Goal: Task Accomplishment & Management: Complete application form

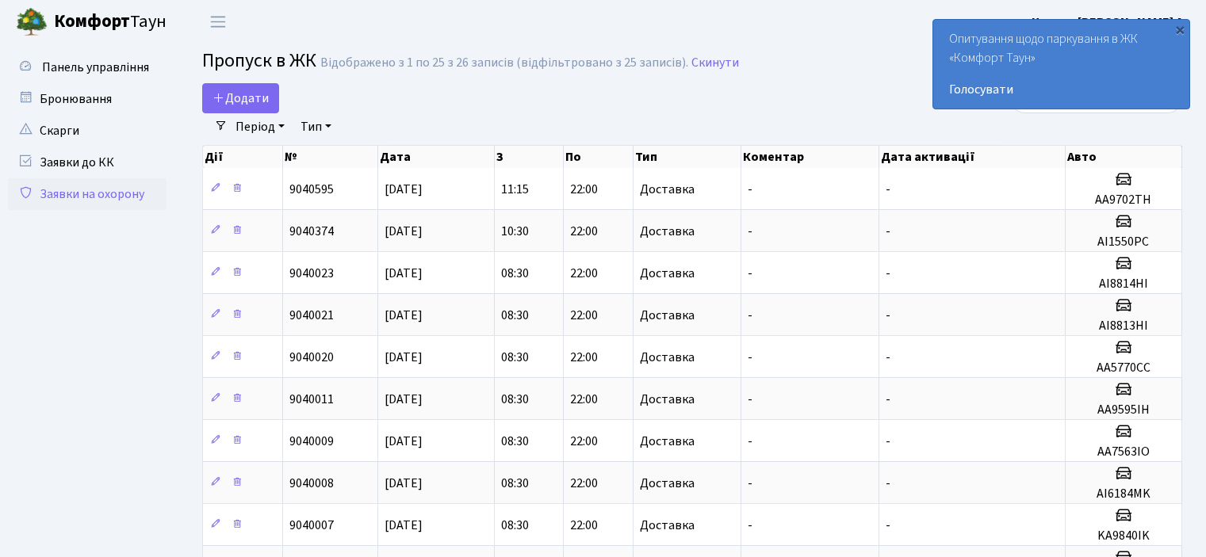
select select "25"
click at [254, 101] on span "Додати" at bounding box center [240, 98] width 56 height 17
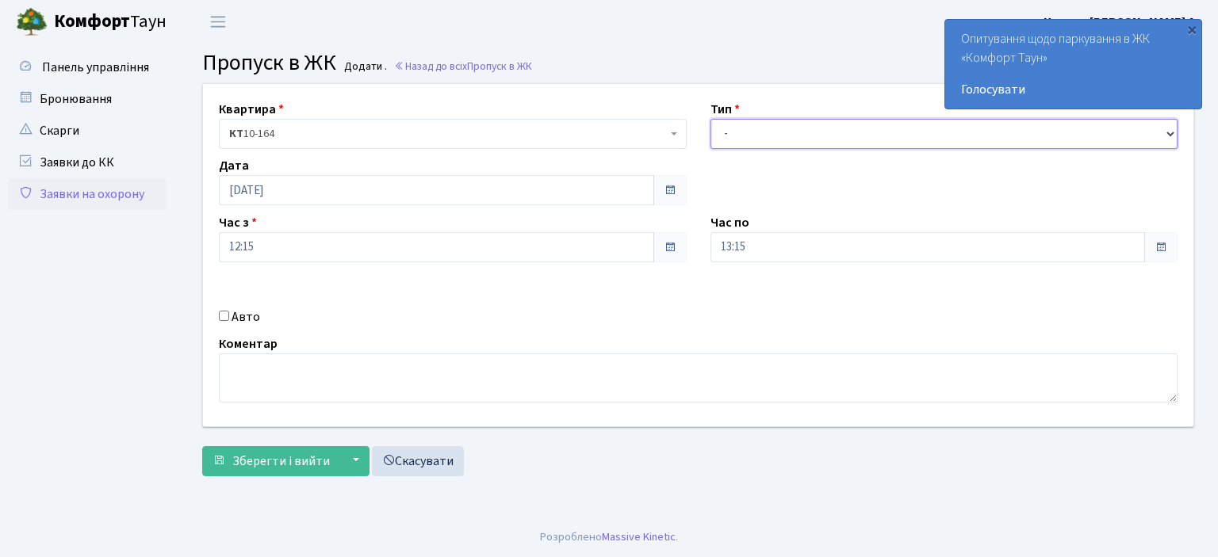
drag, startPoint x: 1168, startPoint y: 133, endPoint x: 1148, endPoint y: 132, distance: 20.6
click at [1168, 133] on select "- Доставка Таксі Гості Сервіс" at bounding box center [944, 134] width 468 height 30
select select "1"
click at [710, 119] on select "- Доставка Таксі Гості Сервіс" at bounding box center [944, 134] width 468 height 30
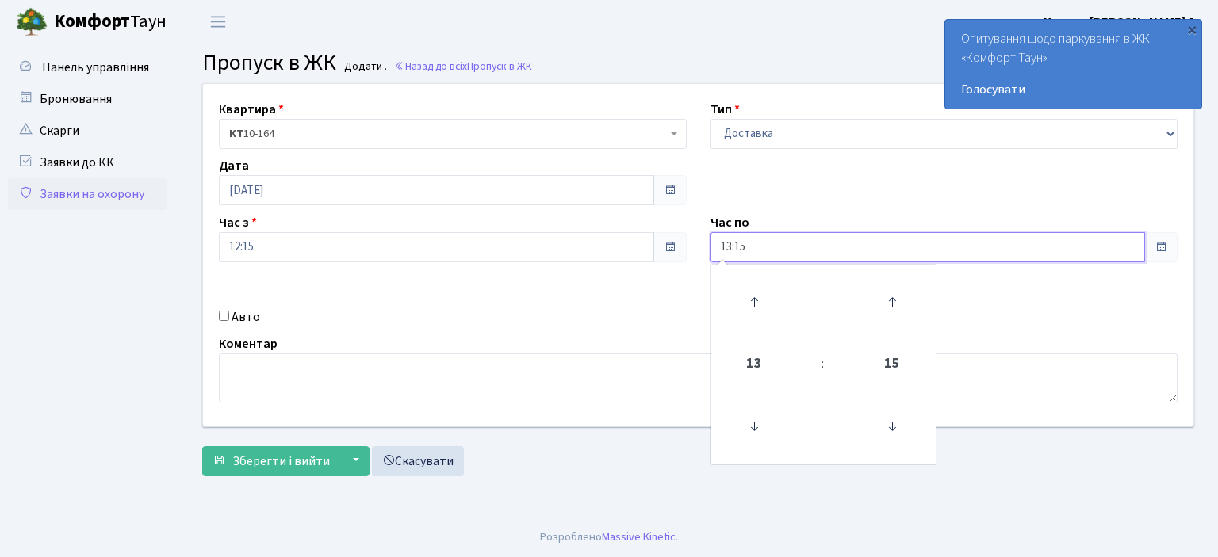
drag, startPoint x: 760, startPoint y: 243, endPoint x: 554, endPoint y: 227, distance: 206.7
click at [625, 243] on div "Квартира <b>КТ</b>&nbsp;&nbsp;&nbsp;&nbsp;10-164 КТ 10-164 Тип - Доставка Таксі…" at bounding box center [698, 255] width 1014 height 342
type input "22:00"
click at [220, 312] on input "Авто" at bounding box center [224, 316] width 10 height 10
checkbox input "true"
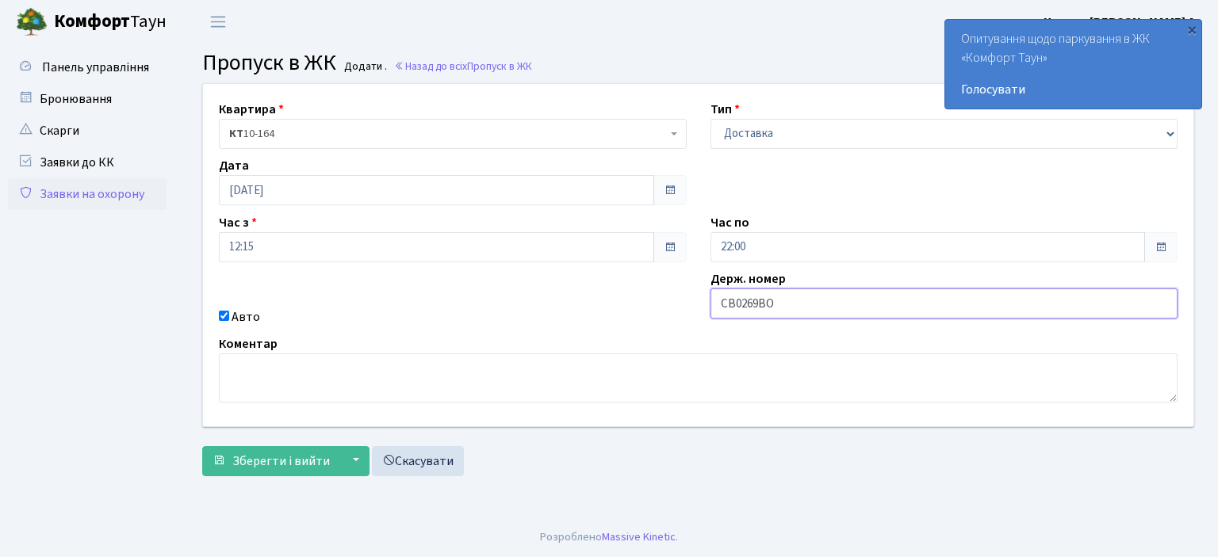
type input "CB0269BO"
click at [202, 446] on button "Зберегти і вийти" at bounding box center [271, 461] width 138 height 30
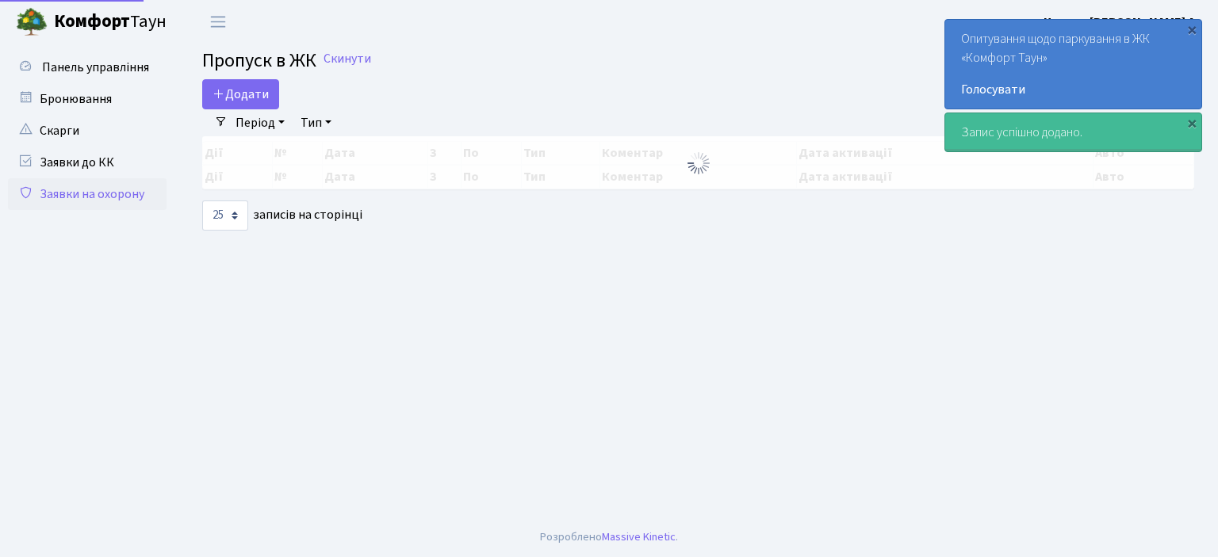
select select "25"
